Goal: Entertainment & Leisure: Consume media (video, audio)

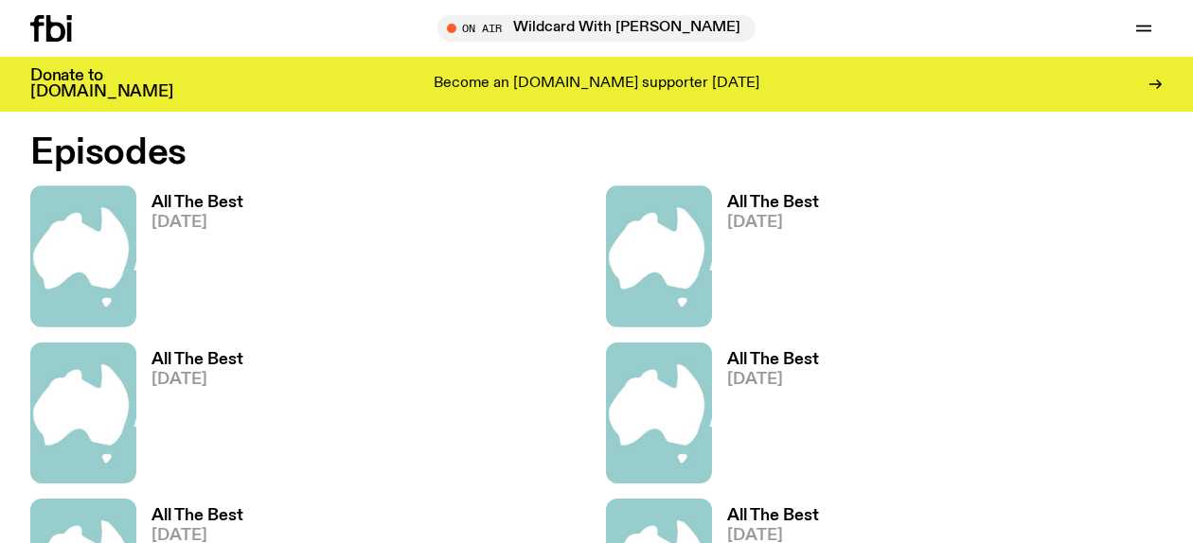
scroll to position [1105, 0]
click at [206, 198] on h3 "All The Best" at bounding box center [197, 202] width 92 height 16
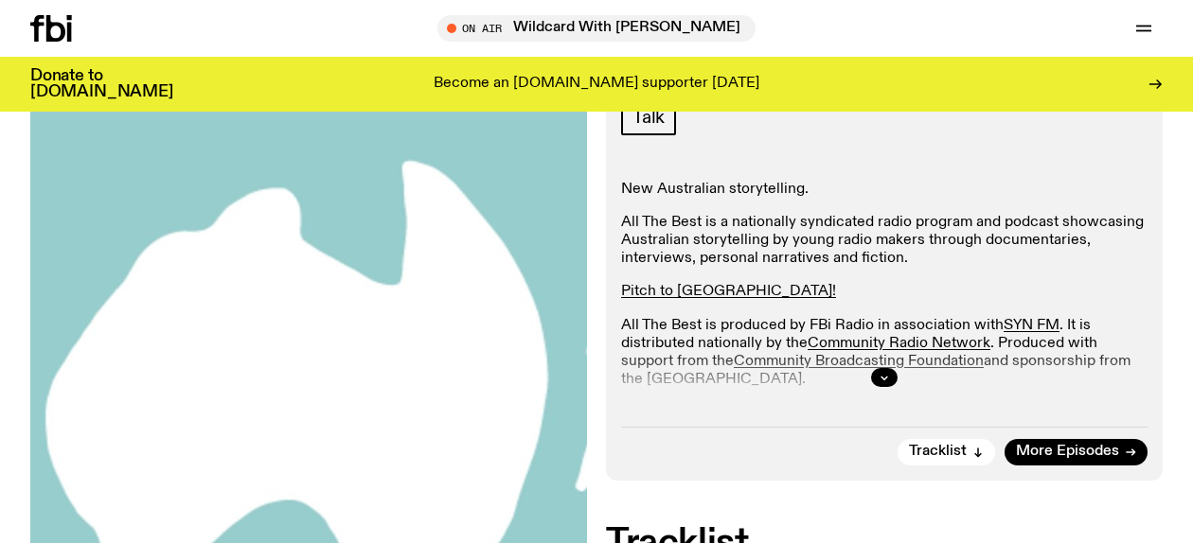
scroll to position [139, 0]
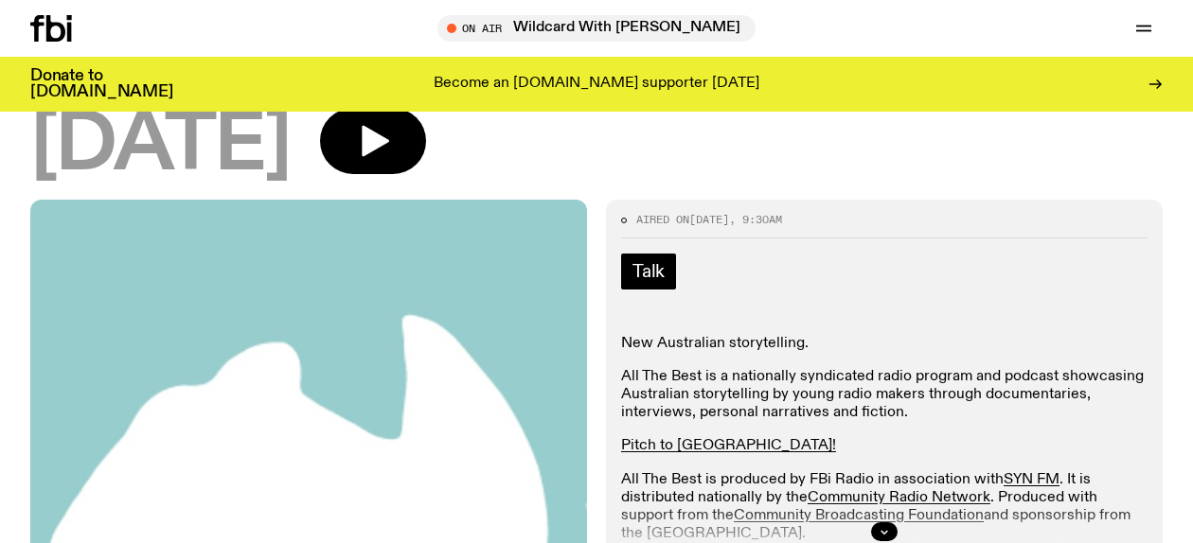
click at [627, 267] on link "Talk" at bounding box center [648, 272] width 55 height 36
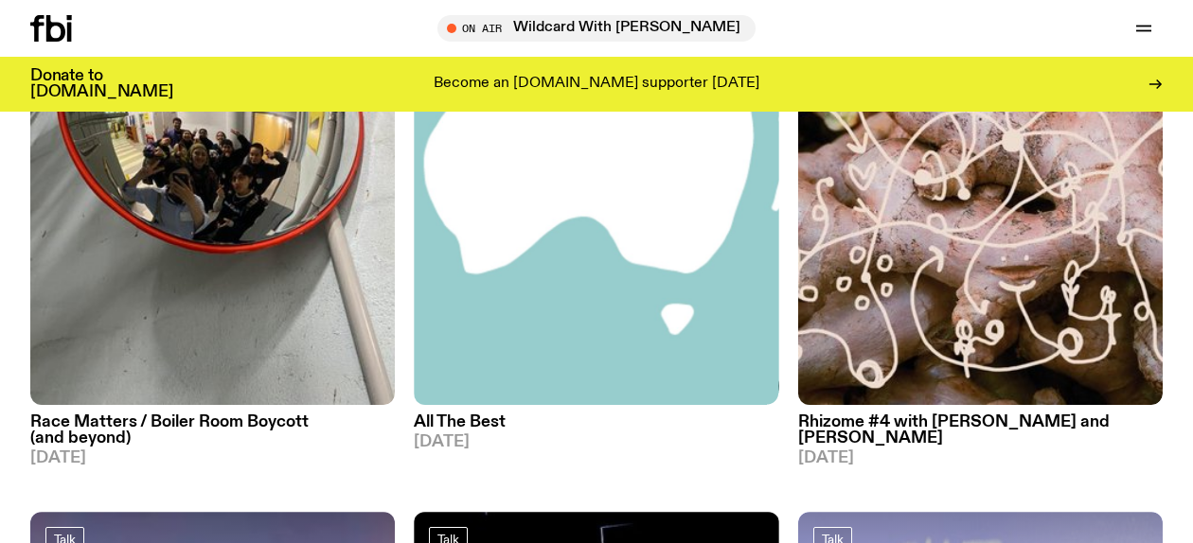
scroll to position [360, 0]
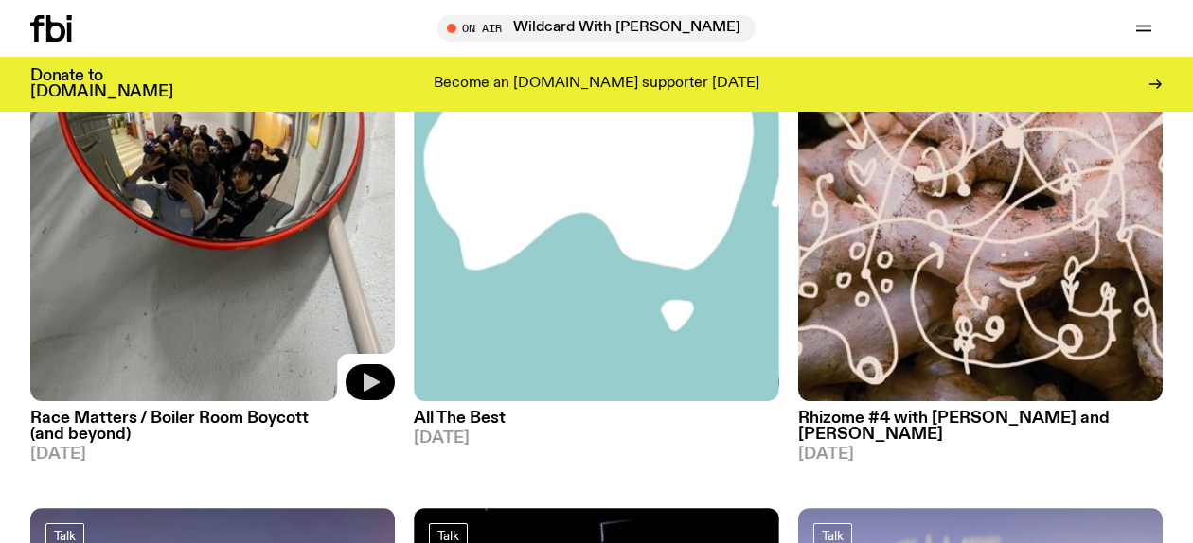
click at [368, 385] on icon "button" at bounding box center [371, 382] width 16 height 19
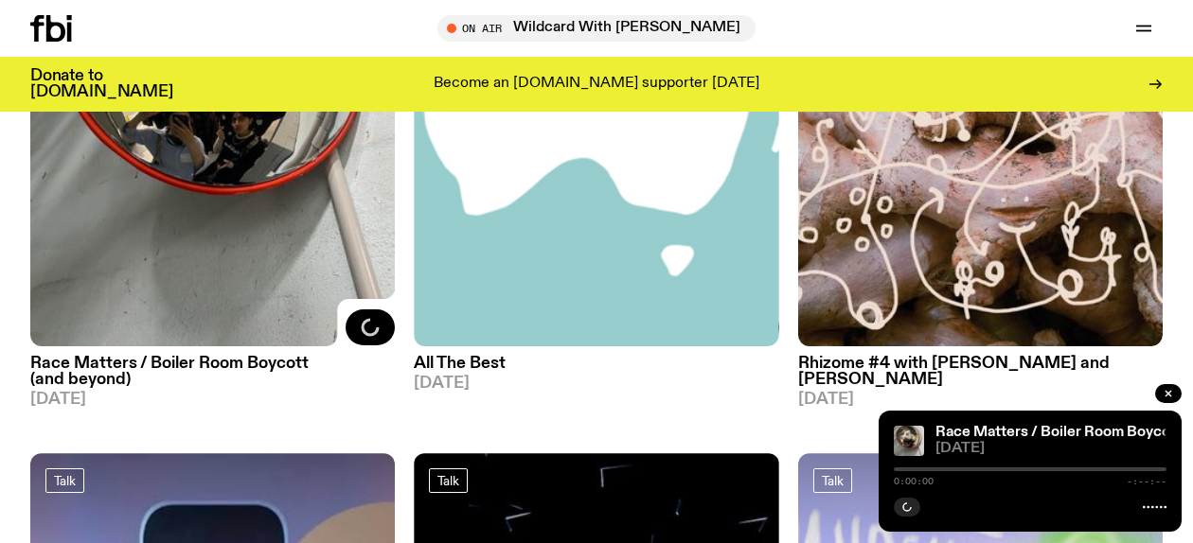
scroll to position [416, 0]
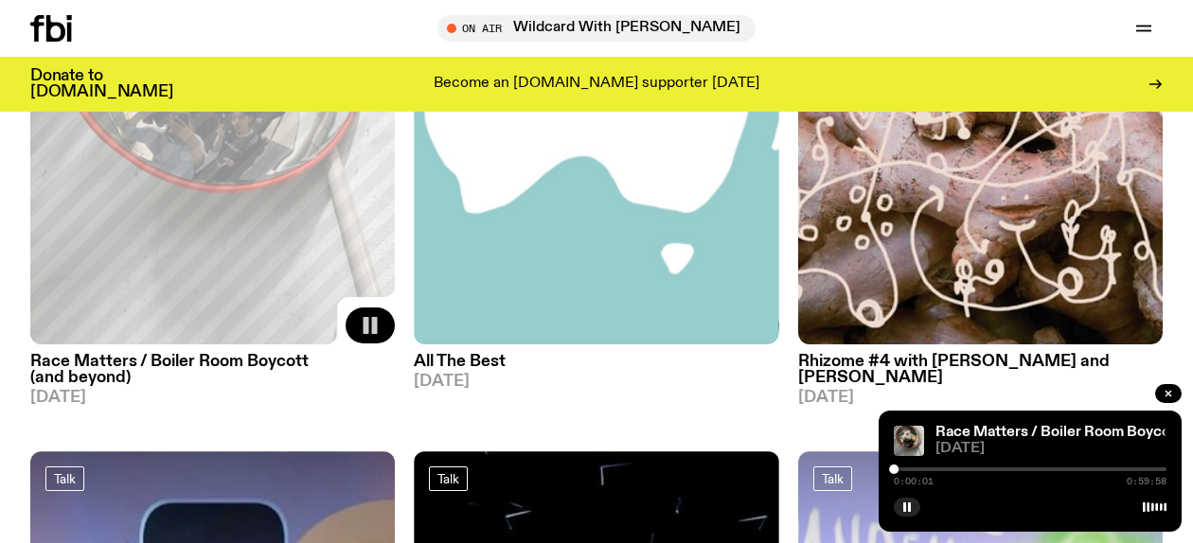
click at [901, 468] on div at bounding box center [1030, 470] width 273 height 4
click at [912, 466] on div "0:02:00 0:59:58" at bounding box center [1030, 475] width 273 height 23
click at [908, 467] on div at bounding box center [907, 469] width 9 height 9
drag, startPoint x: 908, startPoint y: 467, endPoint x: 922, endPoint y: 467, distance: 14.2
click at [912, 467] on div at bounding box center [907, 469] width 9 height 9
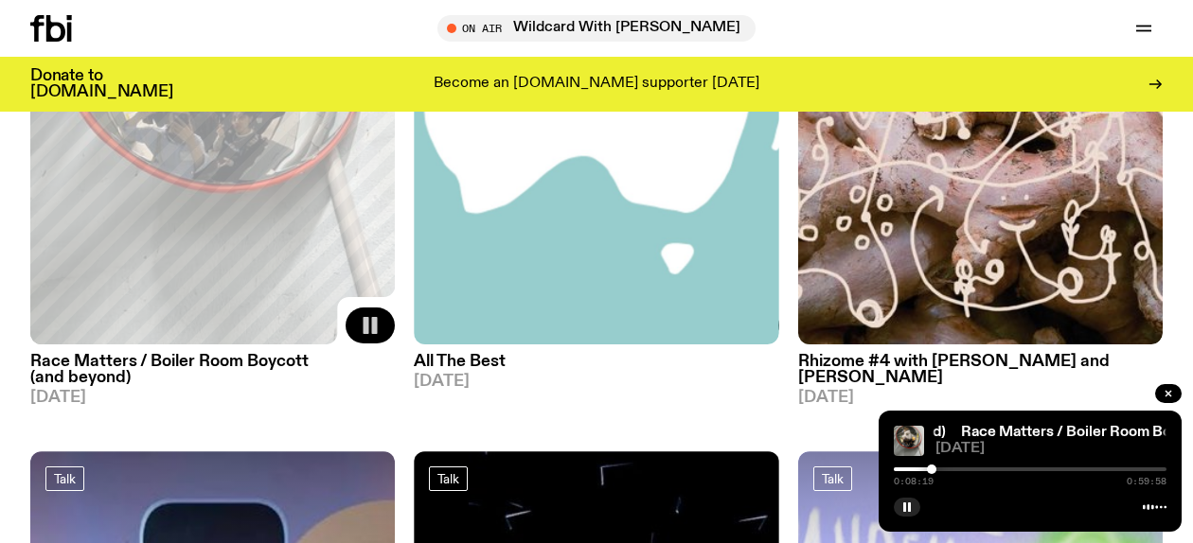
drag, startPoint x: 921, startPoint y: 467, endPoint x: 931, endPoint y: 467, distance: 10.4
click at [931, 467] on div at bounding box center [931, 469] width 9 height 9
drag, startPoint x: 931, startPoint y: 466, endPoint x: 947, endPoint y: 466, distance: 15.1
click at [936, 466] on div at bounding box center [931, 469] width 9 height 9
drag, startPoint x: 947, startPoint y: 466, endPoint x: 1001, endPoint y: 466, distance: 54.0
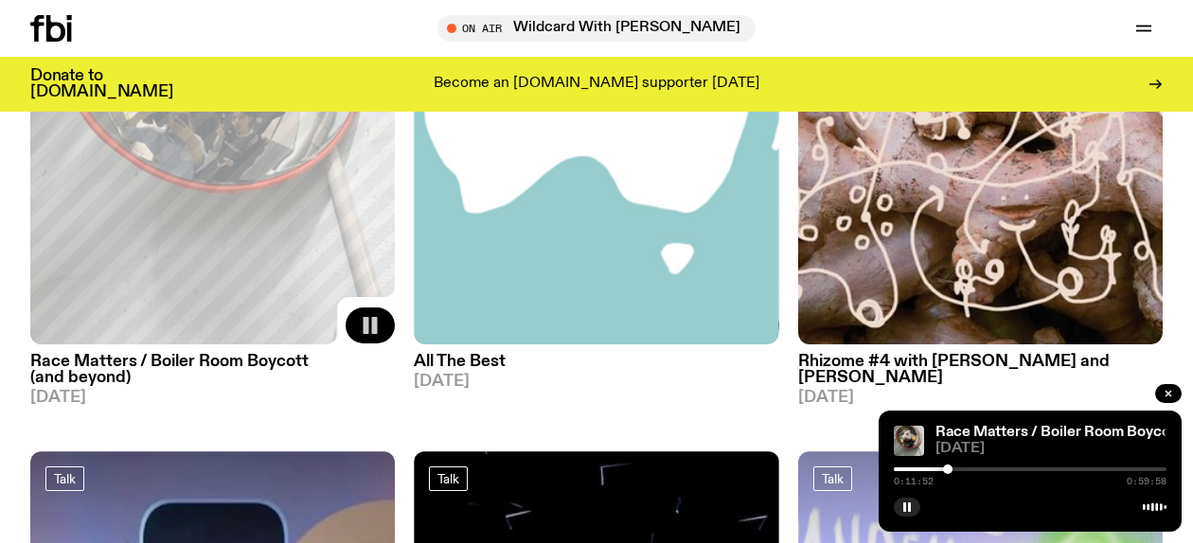
click at [952, 466] on div at bounding box center [947, 469] width 9 height 9
drag, startPoint x: 1003, startPoint y: 469, endPoint x: 1021, endPoint y: 469, distance: 18.0
click at [1018, 469] on div at bounding box center [1012, 469] width 9 height 9
click at [1021, 469] on div at bounding box center [1020, 469] width 9 height 9
click at [1031, 469] on div at bounding box center [1025, 469] width 9 height 9
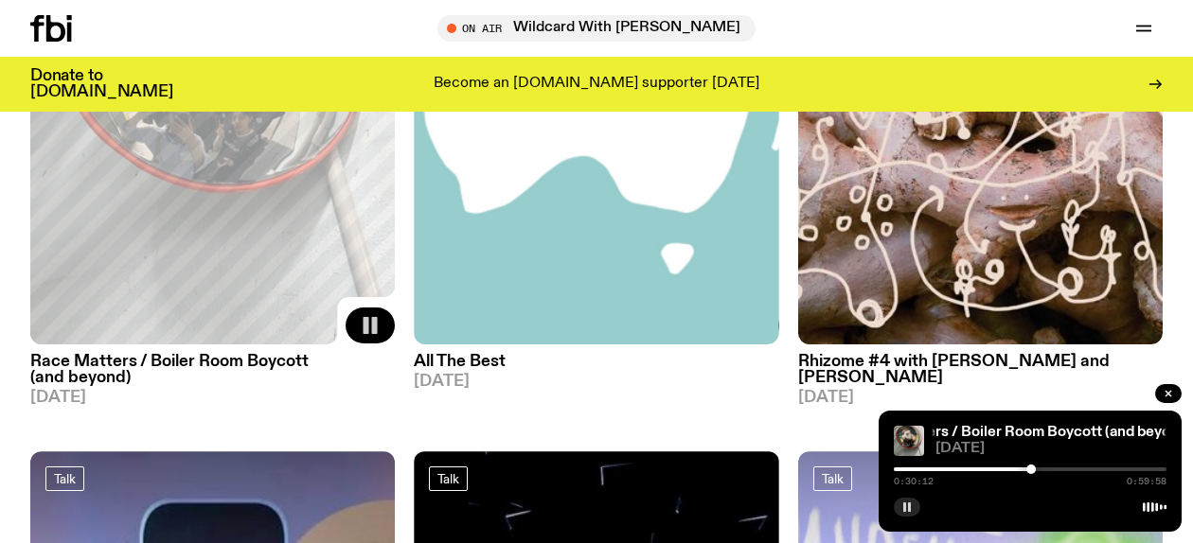
click at [912, 508] on button "button" at bounding box center [907, 507] width 27 height 19
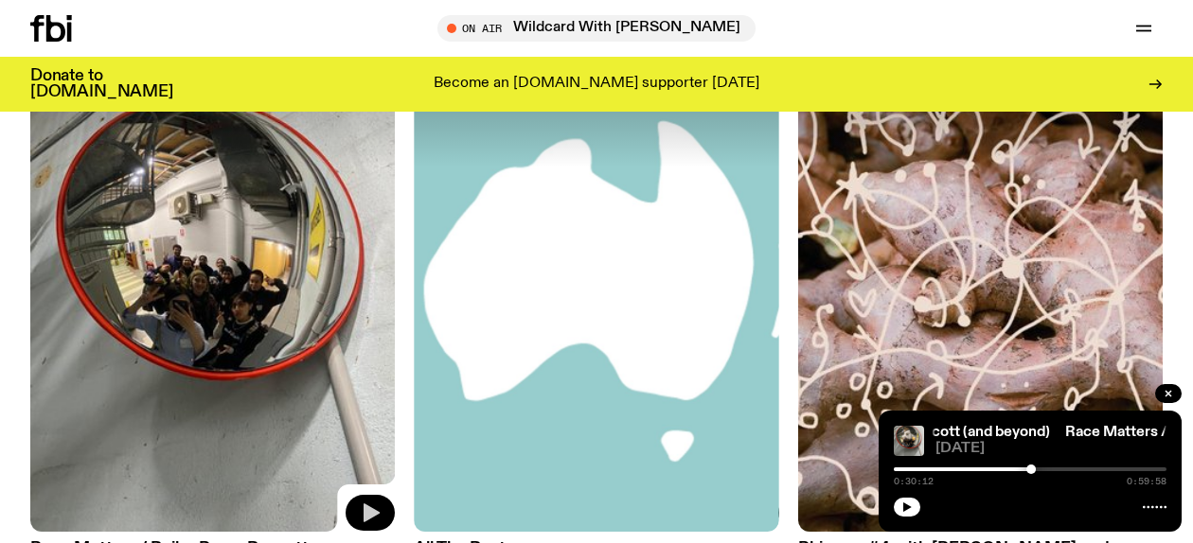
scroll to position [500, 0]
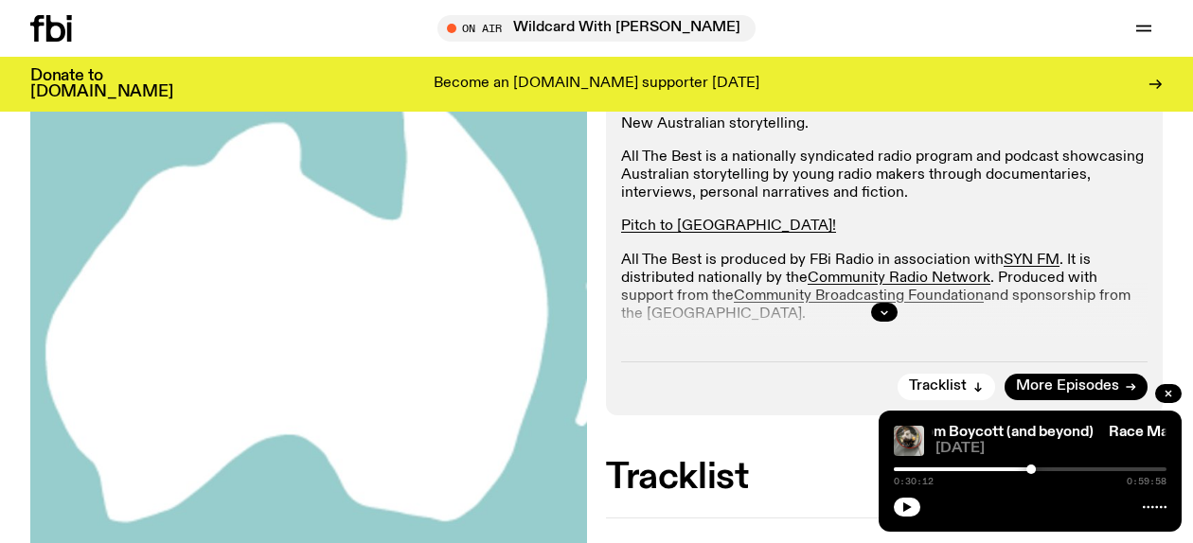
scroll to position [388, 0]
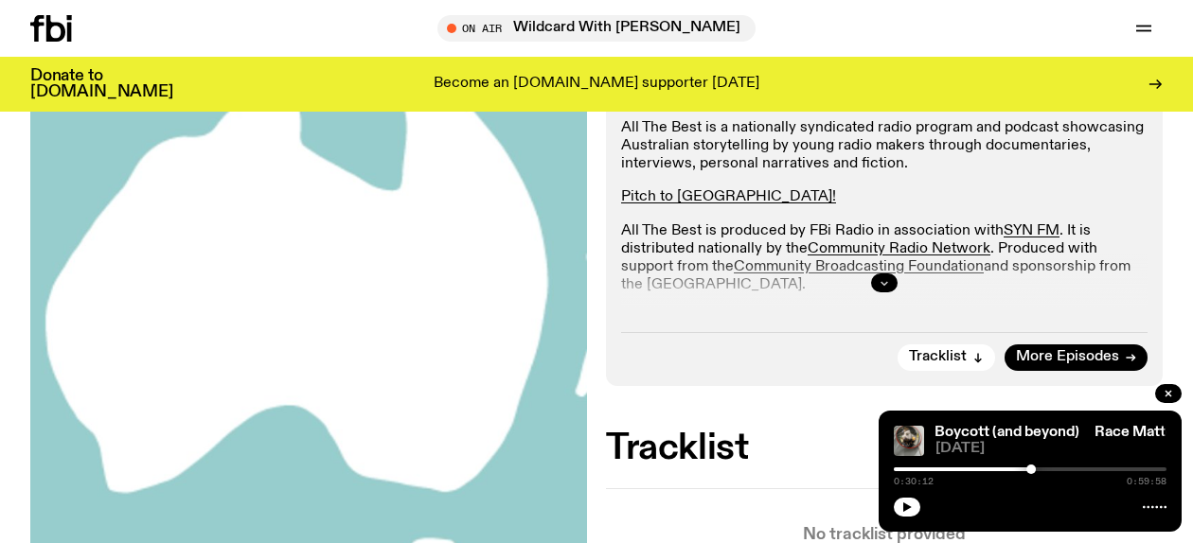
click at [883, 283] on icon "button" at bounding box center [884, 283] width 7 height 3
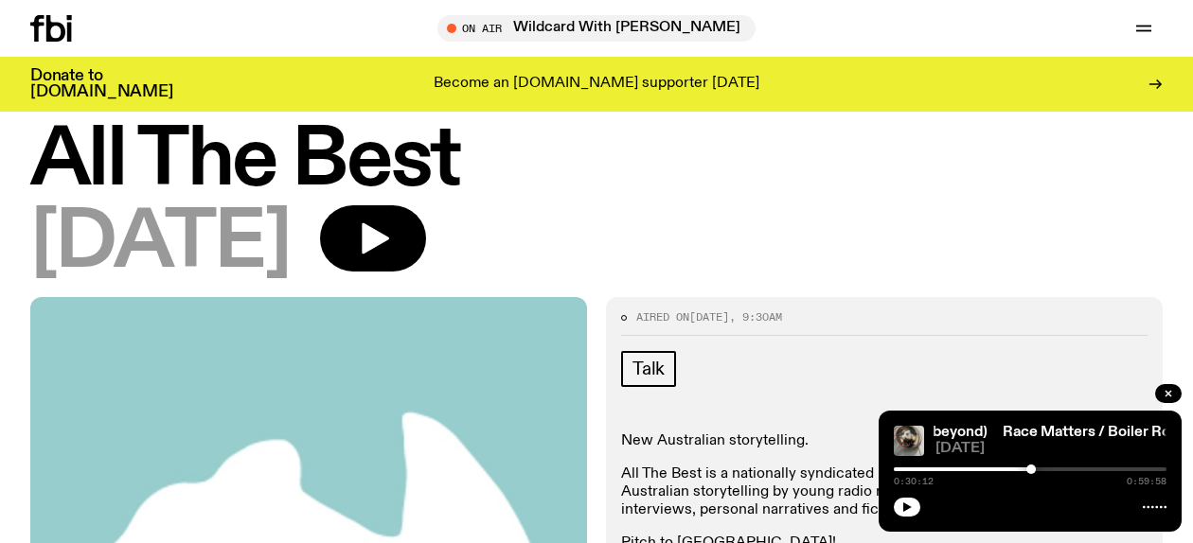
scroll to position [15, 0]
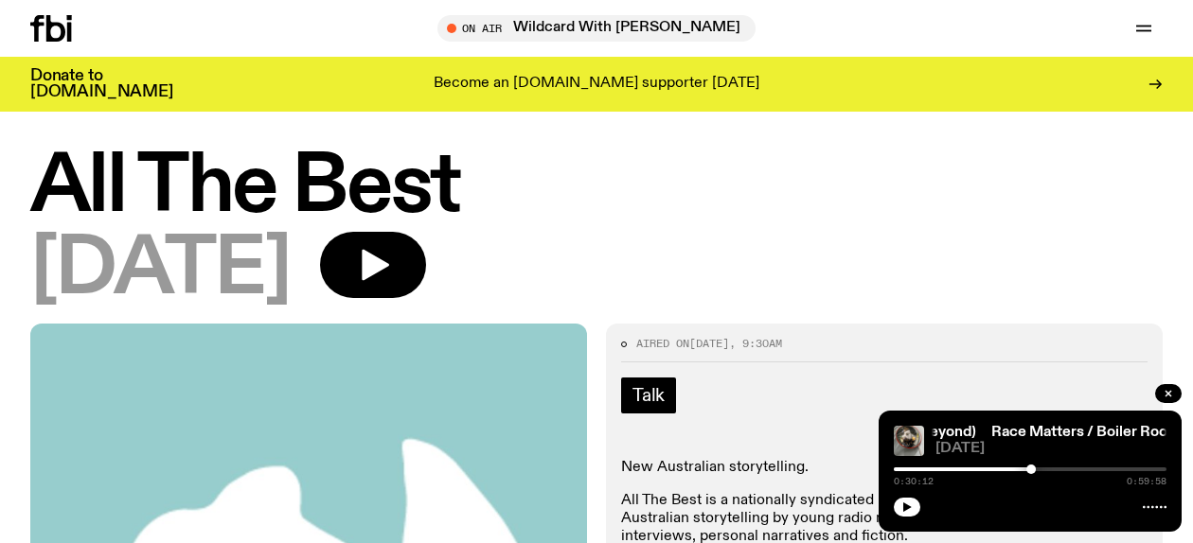
click at [649, 385] on span "Talk" at bounding box center [648, 395] width 32 height 21
